Goal: Navigation & Orientation: Find specific page/section

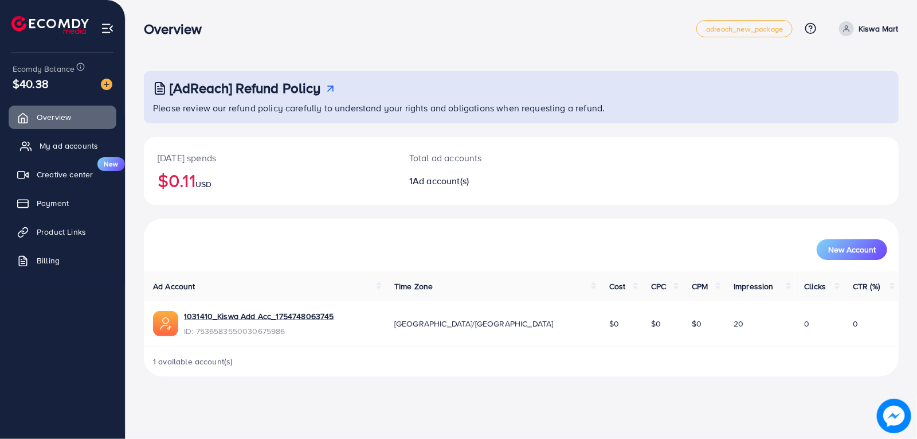
click at [73, 136] on link "My ad accounts" at bounding box center [63, 145] width 108 height 23
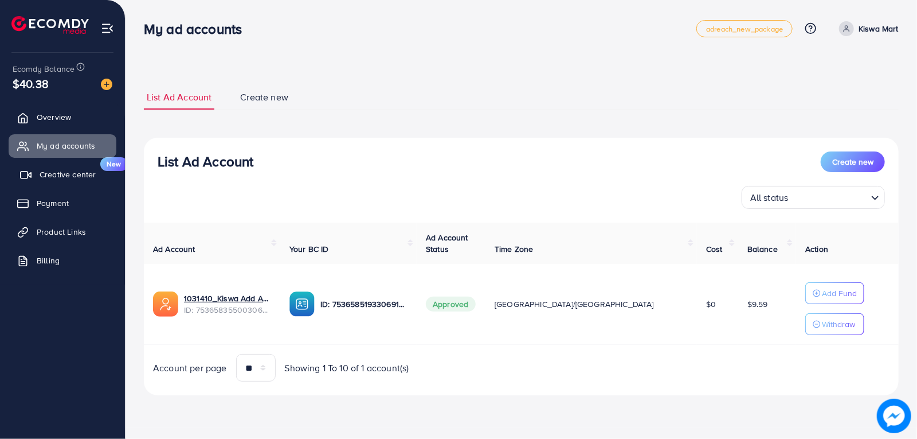
click at [37, 173] on link "Creative center New" at bounding box center [63, 174] width 108 height 23
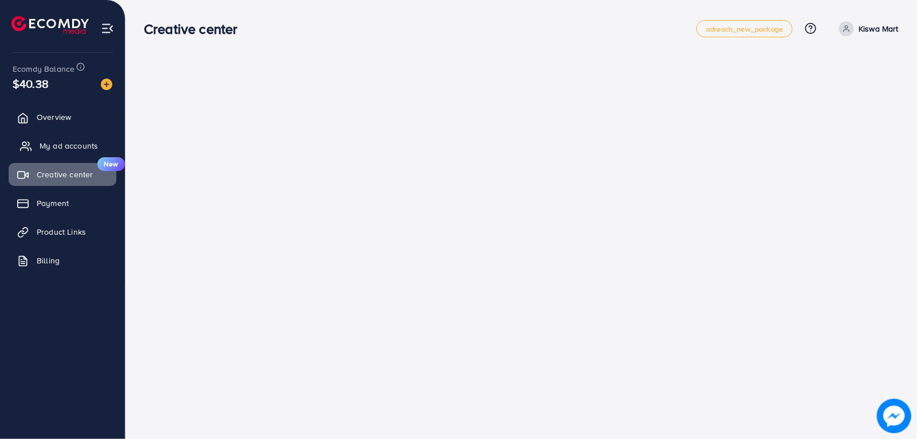
click at [80, 142] on span "My ad accounts" at bounding box center [69, 145] width 58 height 11
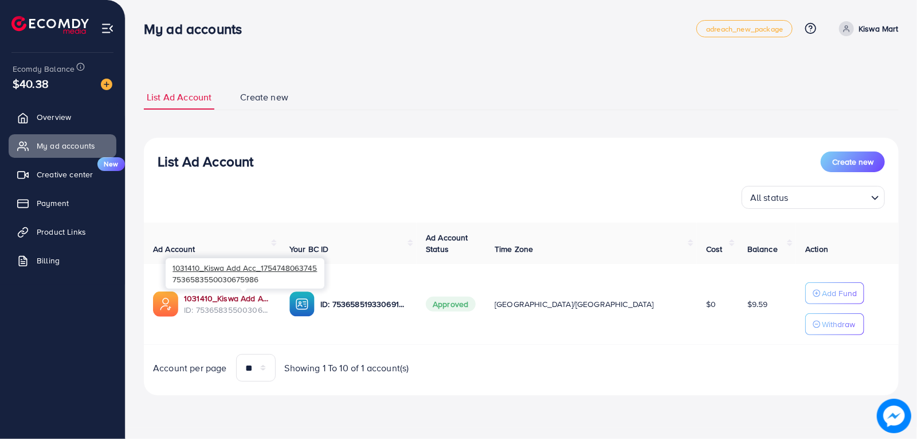
click at [217, 296] on link "1031410_Kiswa Add Acc_1754748063745" at bounding box center [227, 297] width 87 height 11
click at [871, 31] on p "Kiswa Mart" at bounding box center [879, 29] width 40 height 14
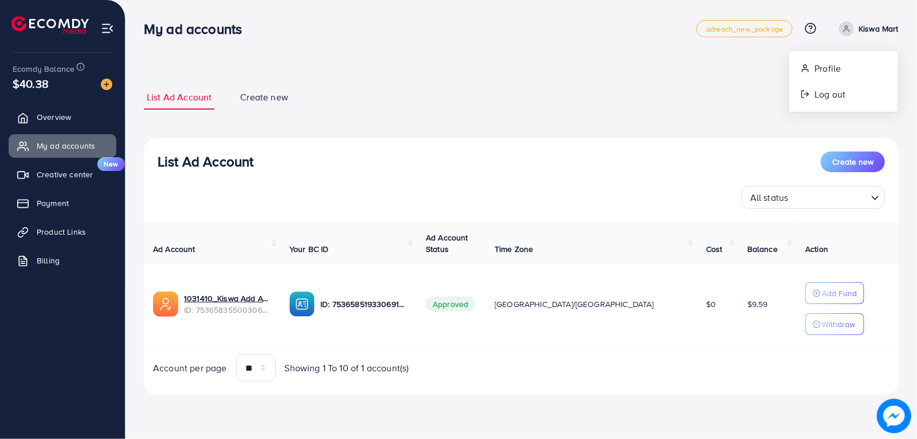
click at [654, 57] on div "**********" at bounding box center [522, 213] width 792 height 427
click at [56, 237] on span "Product Links" at bounding box center [64, 231] width 49 height 11
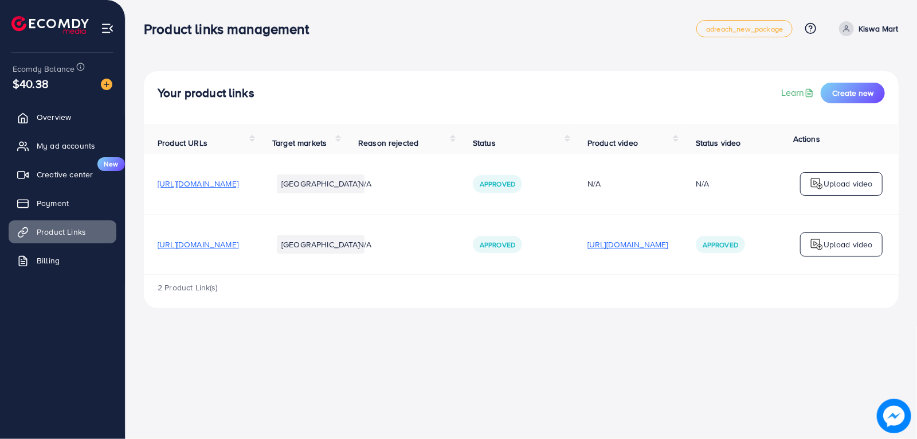
click at [669, 247] on p "[URL][DOMAIN_NAME]" at bounding box center [628, 244] width 81 height 14
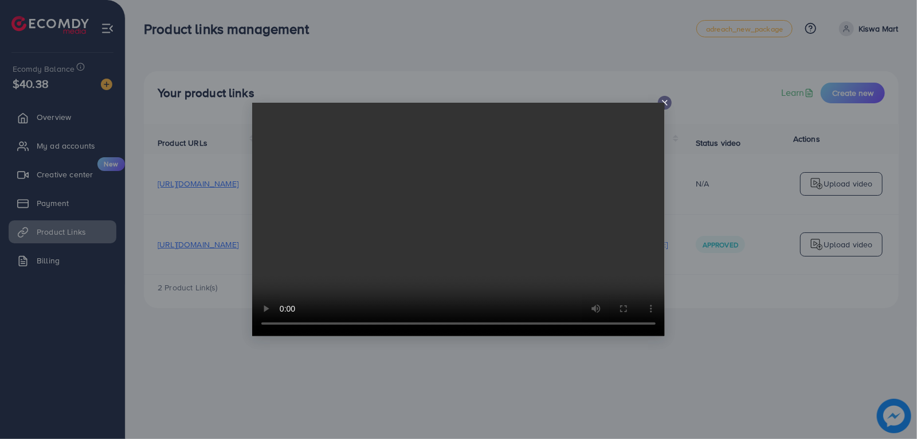
click at [665, 99] on icon at bounding box center [665, 102] width 9 height 9
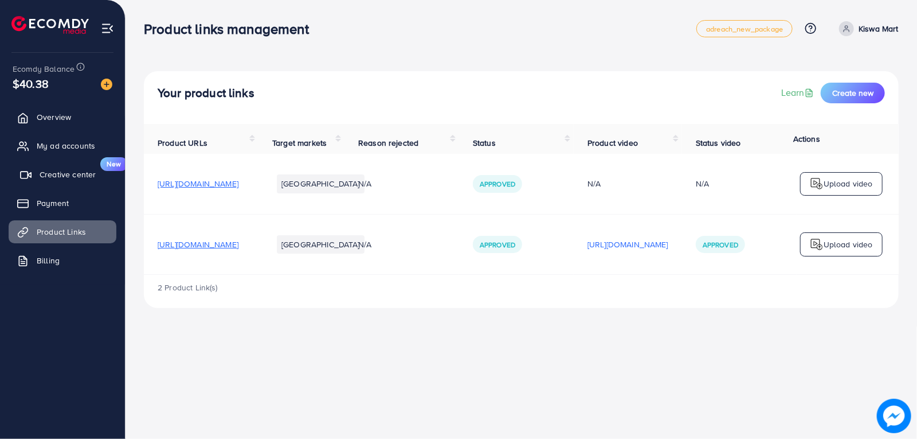
click at [41, 174] on span "Creative center" at bounding box center [68, 174] width 56 height 11
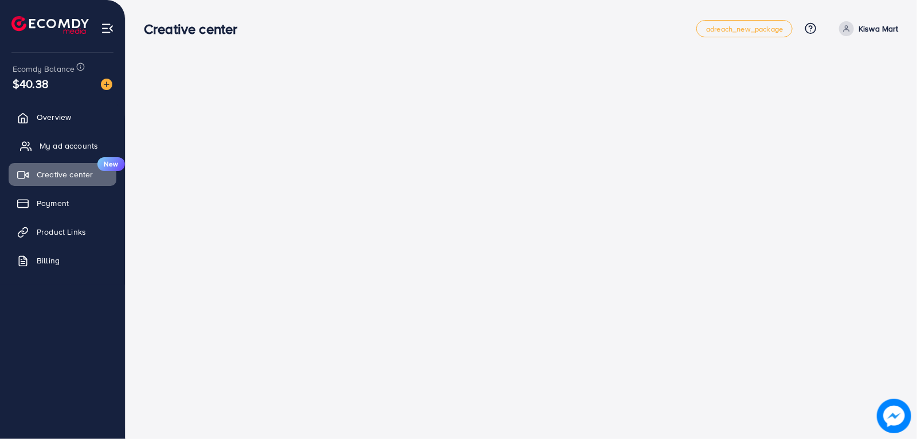
click at [54, 149] on span "My ad accounts" at bounding box center [69, 145] width 58 height 11
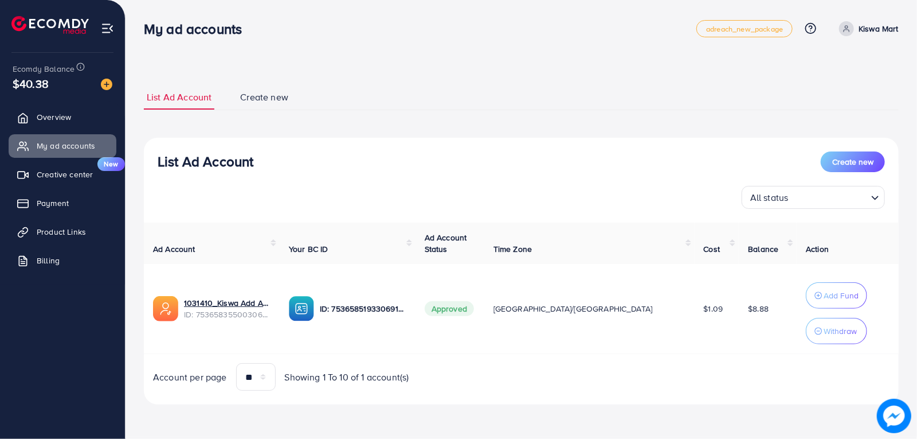
click at [44, 22] on img at bounding box center [49, 25] width 77 height 18
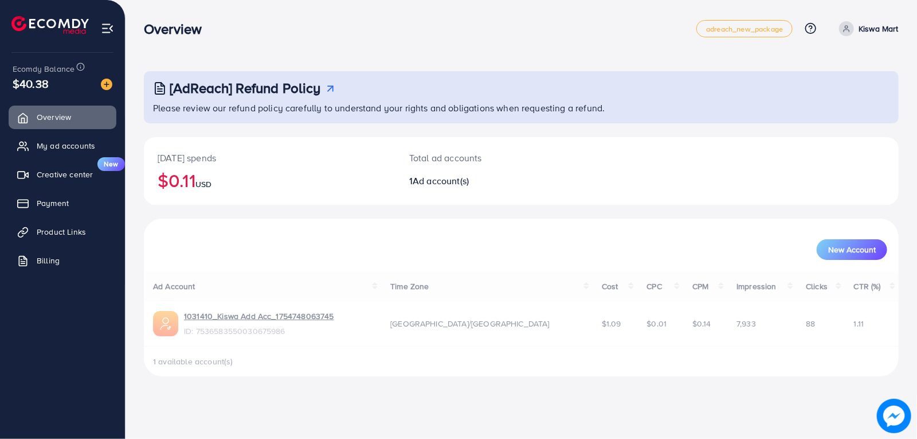
click at [44, 22] on img at bounding box center [49, 25] width 77 height 18
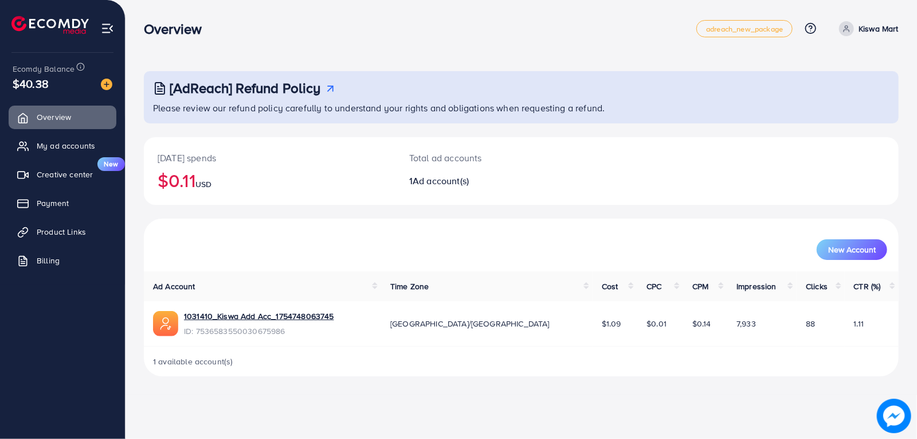
click at [252, 91] on h3 "[AdReach] Refund Policy" at bounding box center [245, 88] width 151 height 17
click at [89, 151] on span "My ad accounts" at bounding box center [69, 145] width 58 height 11
